Goal: Information Seeking & Learning: Learn about a topic

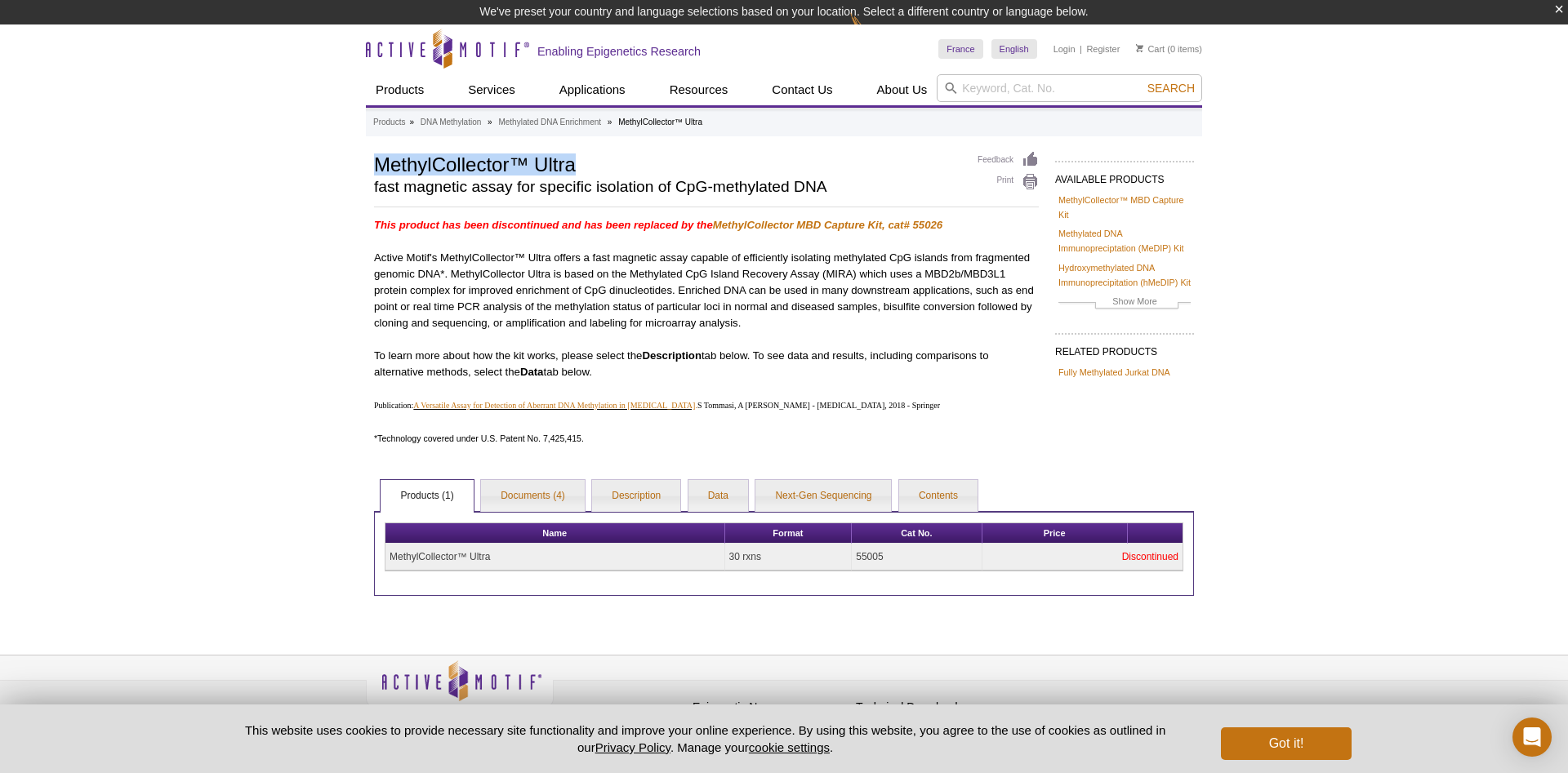
drag, startPoint x: 380, startPoint y: 168, endPoint x: 581, endPoint y: 166, distance: 201.0
click at [581, 166] on h1 "MethylCollector™ Ultra" at bounding box center [668, 163] width 587 height 25
copy h1 "MethylCollector™ Ultra"
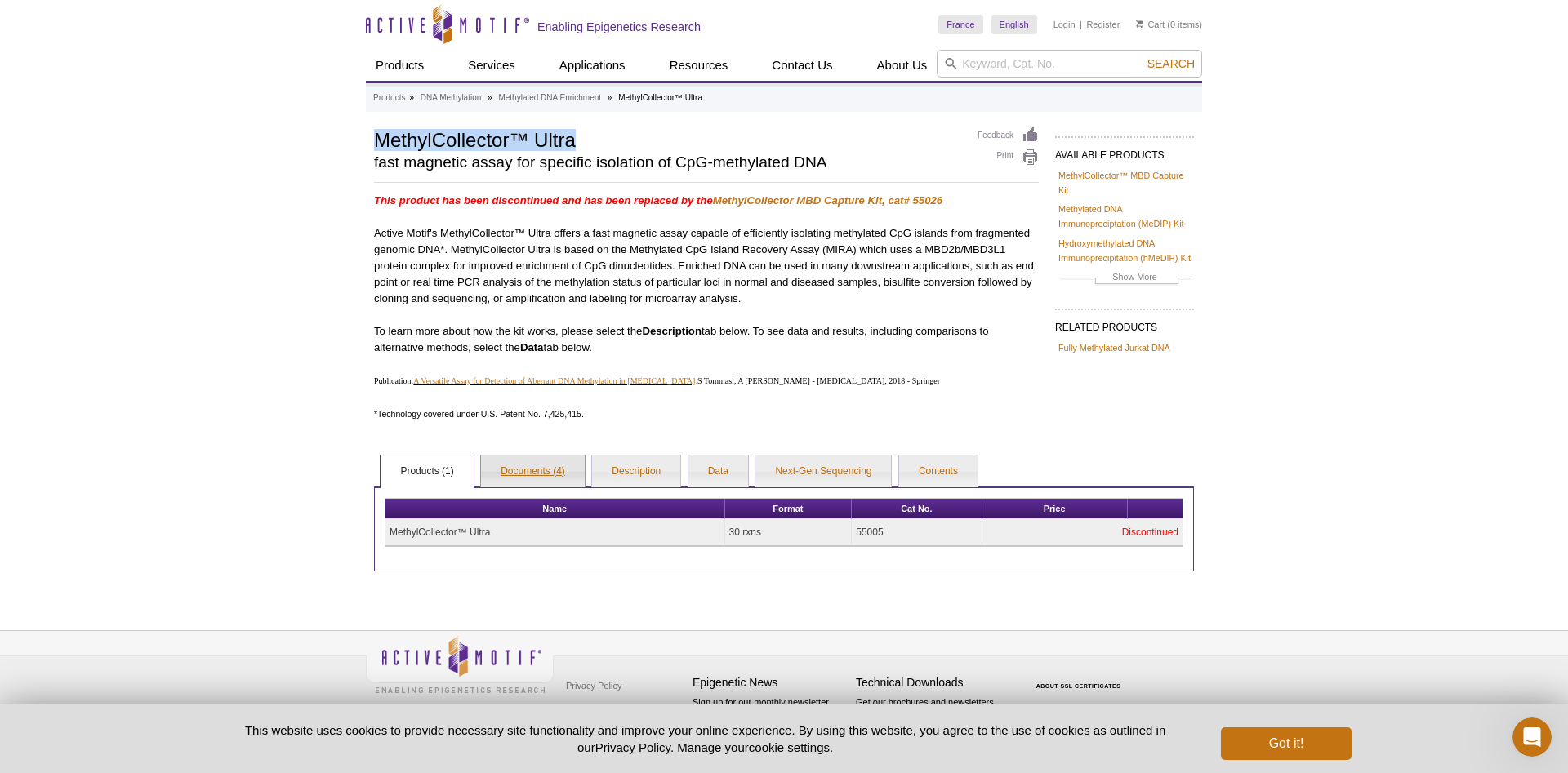
click at [535, 461] on link "Documents (4)" at bounding box center [533, 472] width 103 height 33
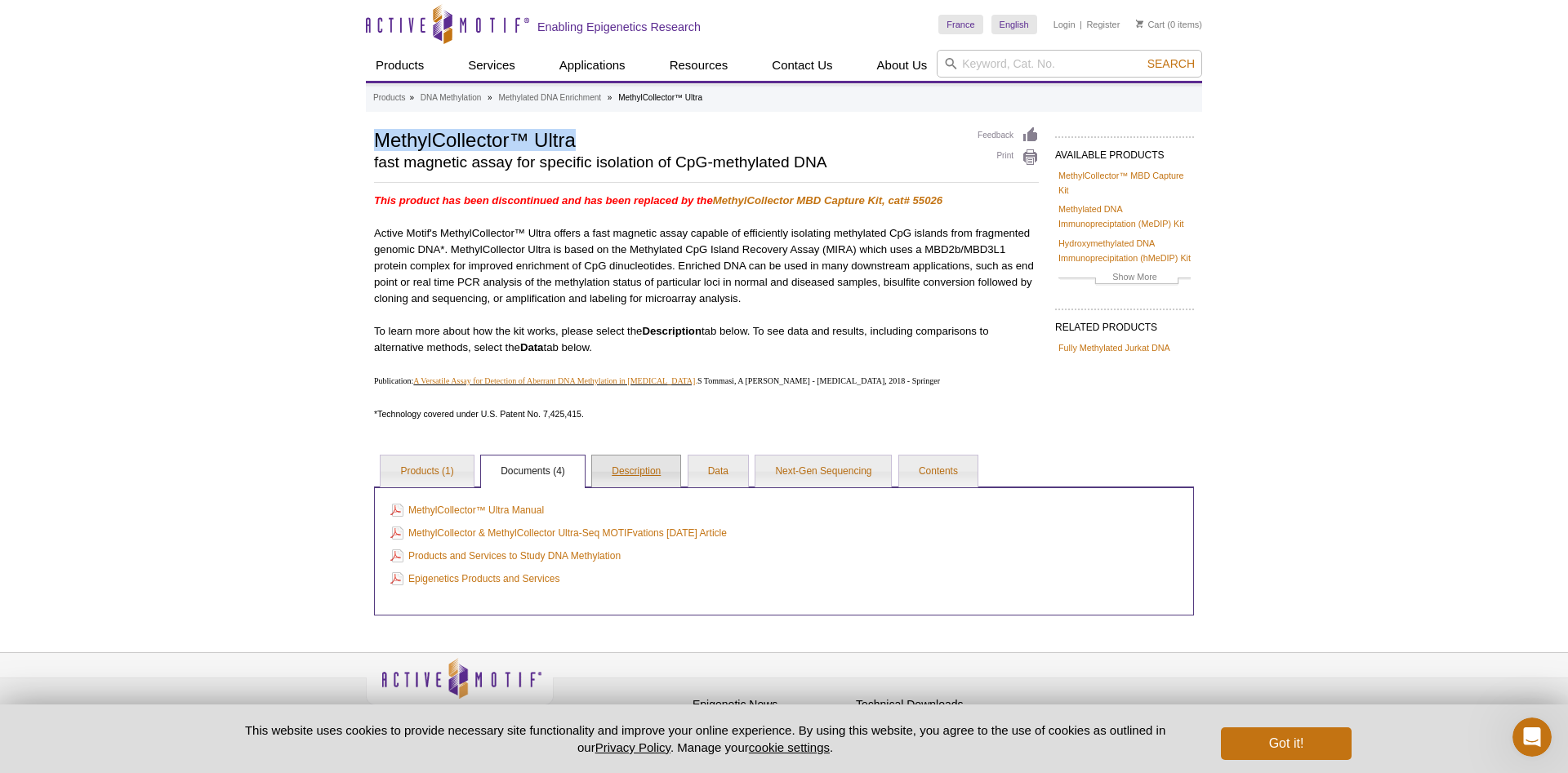
click at [617, 463] on link "Description" at bounding box center [636, 472] width 88 height 33
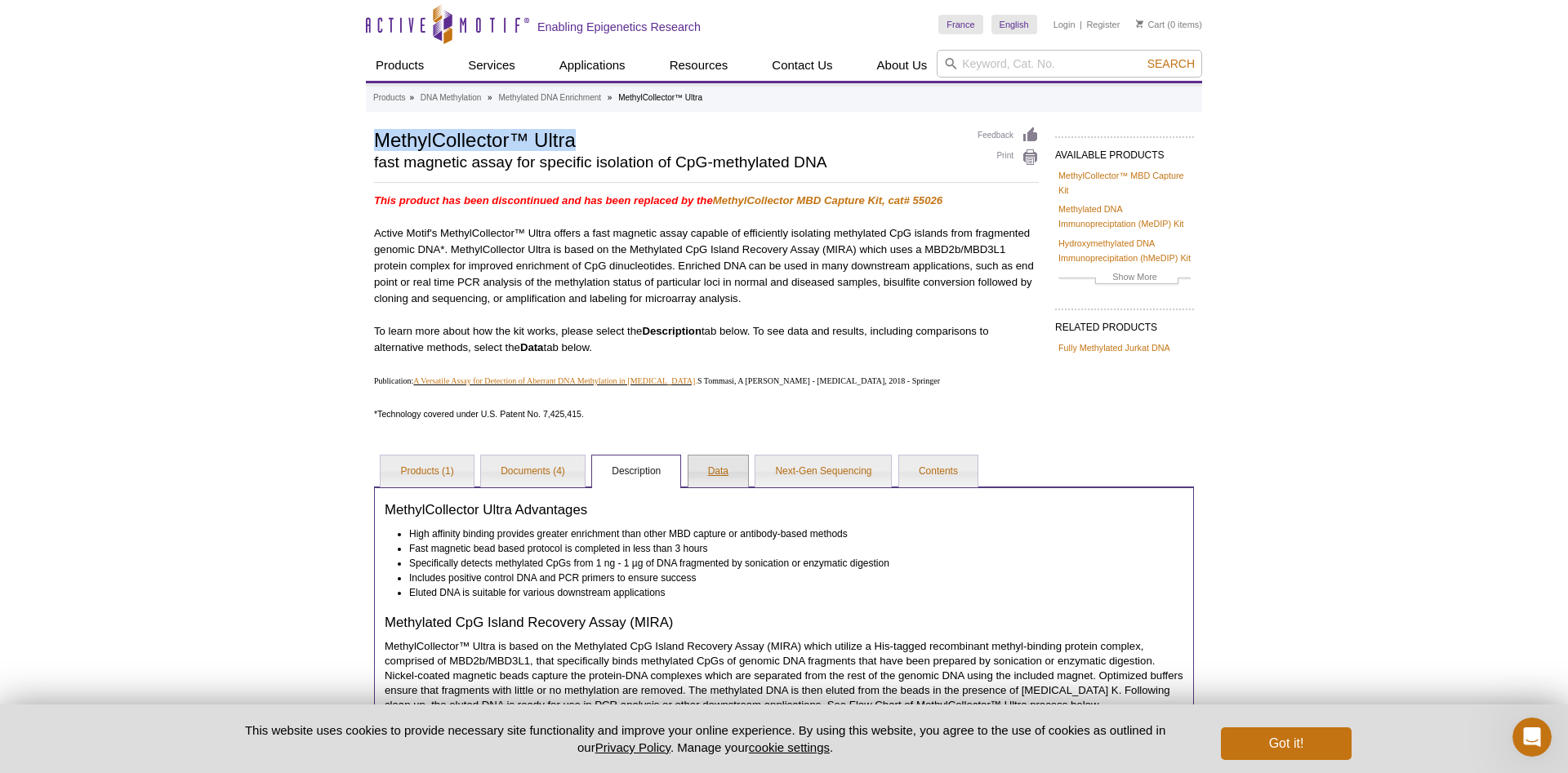
click at [729, 467] on link "Data" at bounding box center [718, 472] width 59 height 33
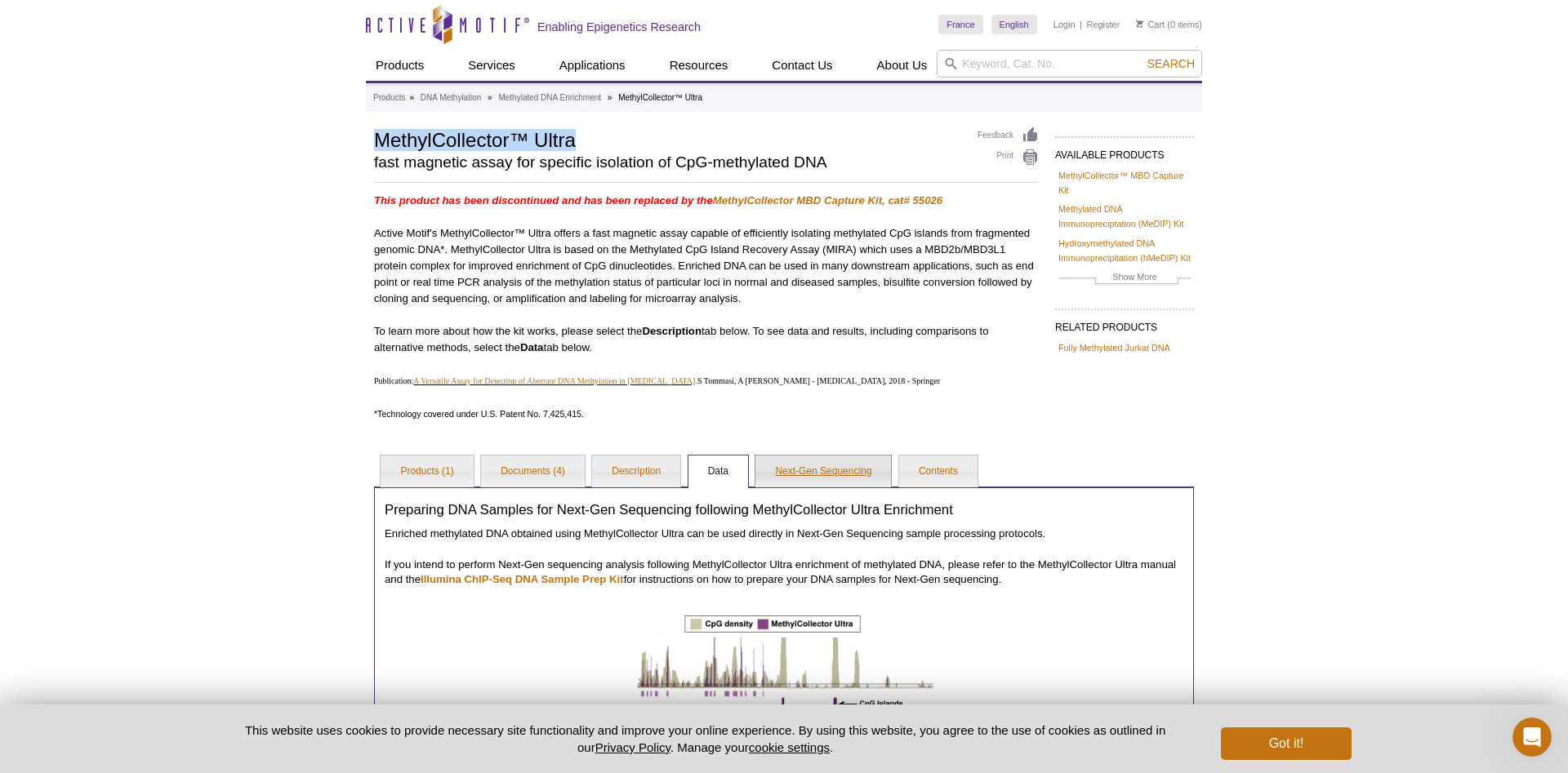
click at [779, 464] on link "Next-Gen Sequencing" at bounding box center [823, 472] width 136 height 33
click at [952, 468] on link "Contents" at bounding box center [939, 472] width 79 height 33
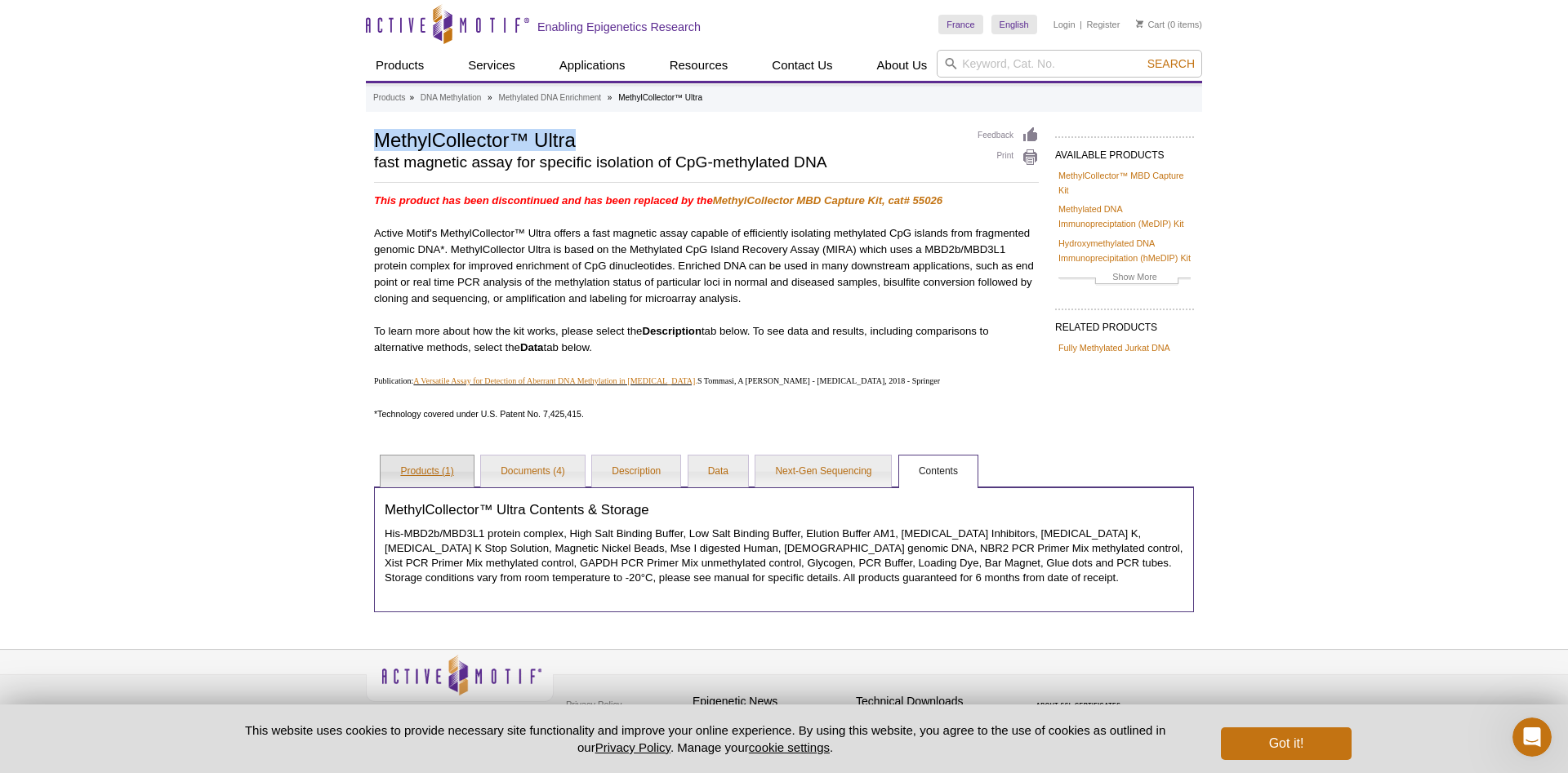
click at [433, 476] on link "Products (1)" at bounding box center [426, 472] width 92 height 33
